Goal: Obtain resource: Obtain resource

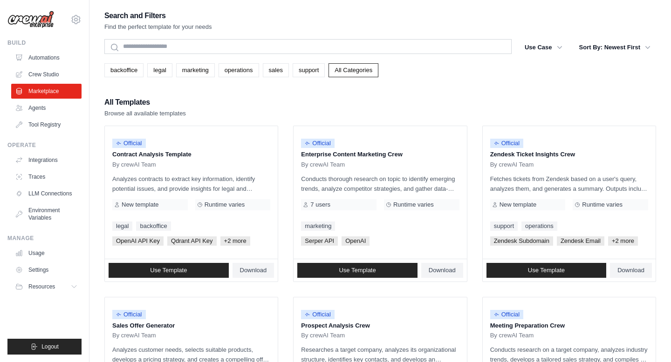
scroll to position [16, 0]
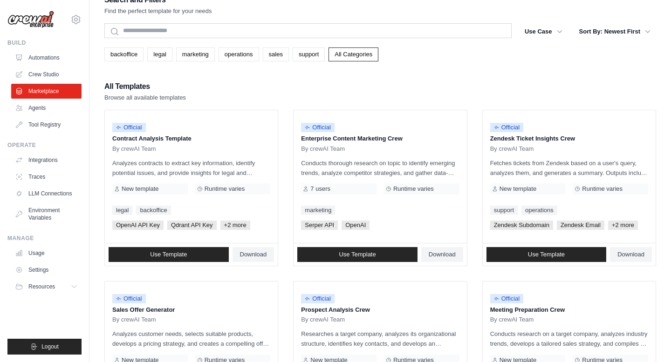
click at [363, 87] on div "All Templates Browse all available templates" at bounding box center [379, 91] width 551 height 22
click at [310, 57] on link "support" at bounding box center [308, 55] width 32 height 14
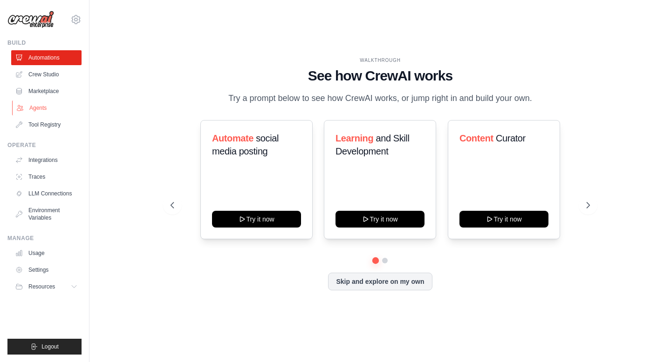
click at [35, 109] on link "Agents" at bounding box center [47, 108] width 70 height 15
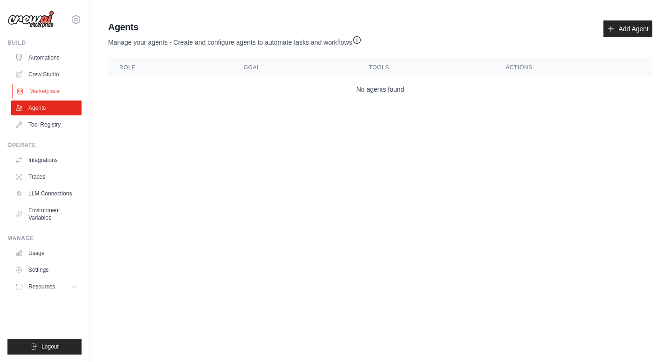
click at [41, 90] on link "Marketplace" at bounding box center [47, 91] width 70 height 15
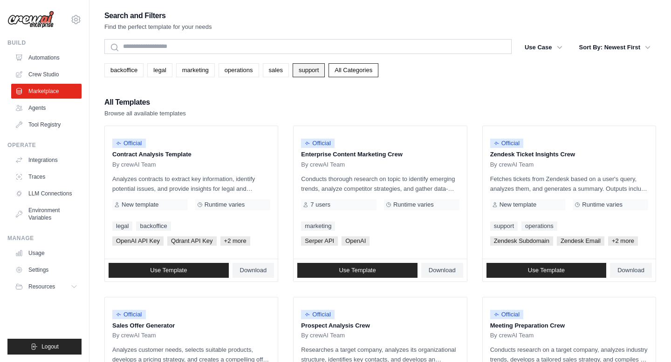
click at [299, 70] on link "support" at bounding box center [308, 70] width 32 height 14
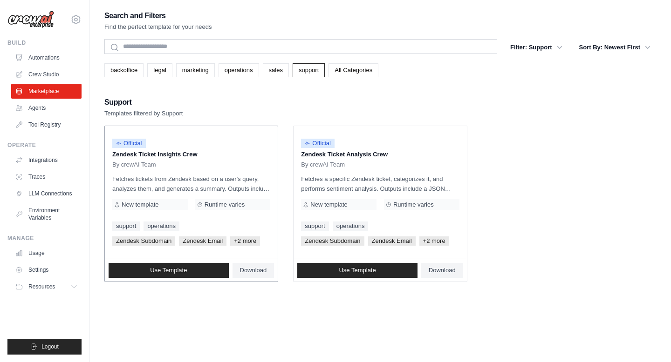
click at [158, 163] on div "By crewAI Team" at bounding box center [191, 164] width 158 height 7
click at [172, 272] on span "Use Template" at bounding box center [168, 270] width 37 height 7
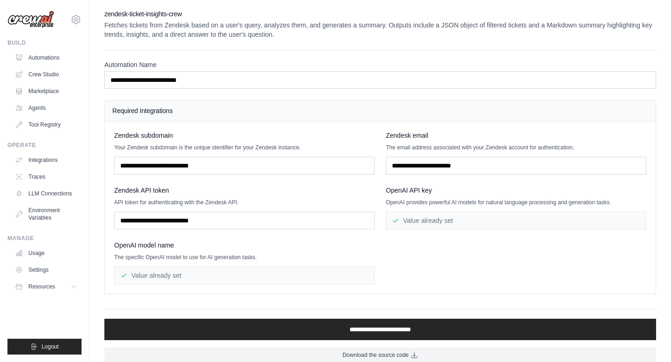
scroll to position [10, 0]
